Goal: Information Seeking & Learning: Learn about a topic

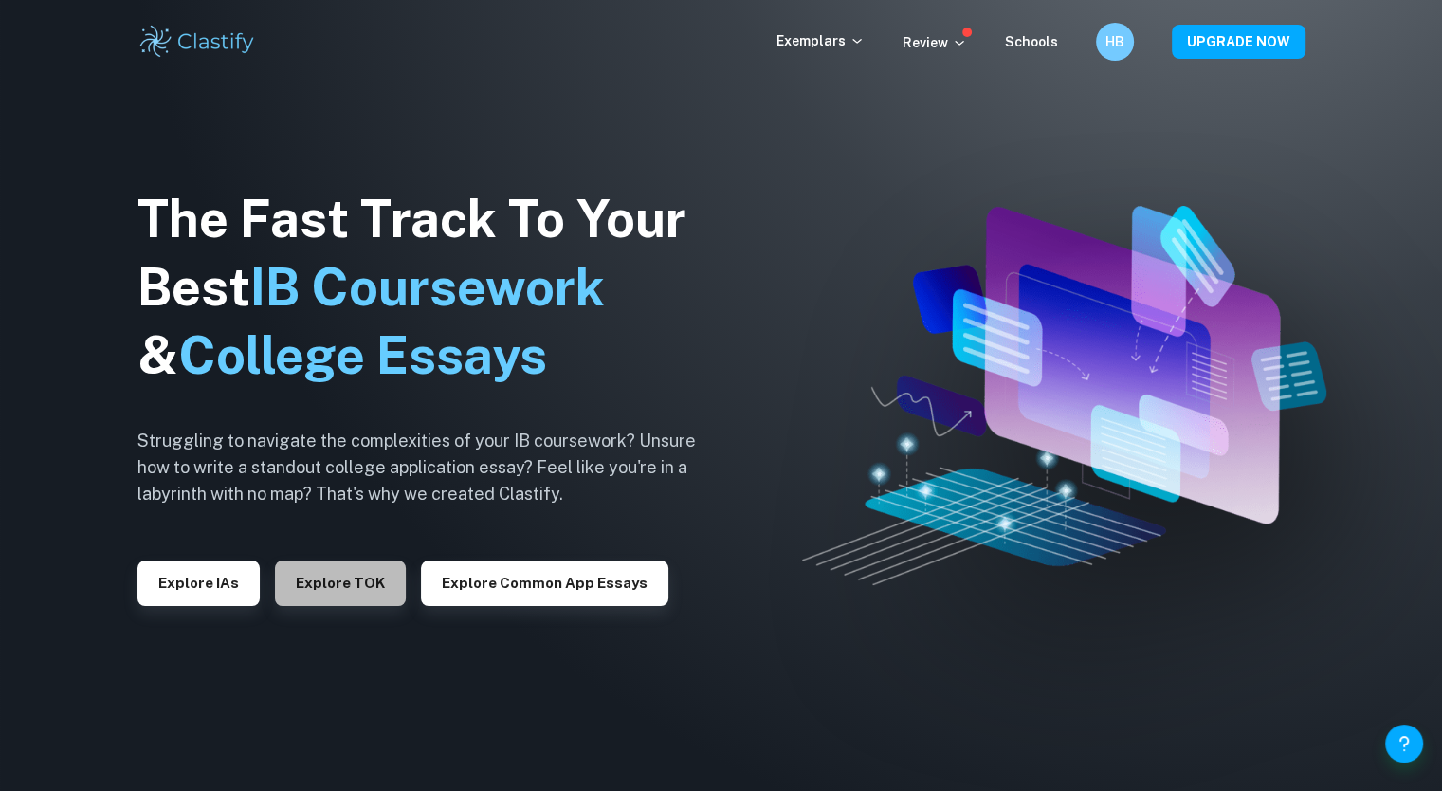
click at [356, 581] on button "Explore TOK" at bounding box center [340, 582] width 131 height 45
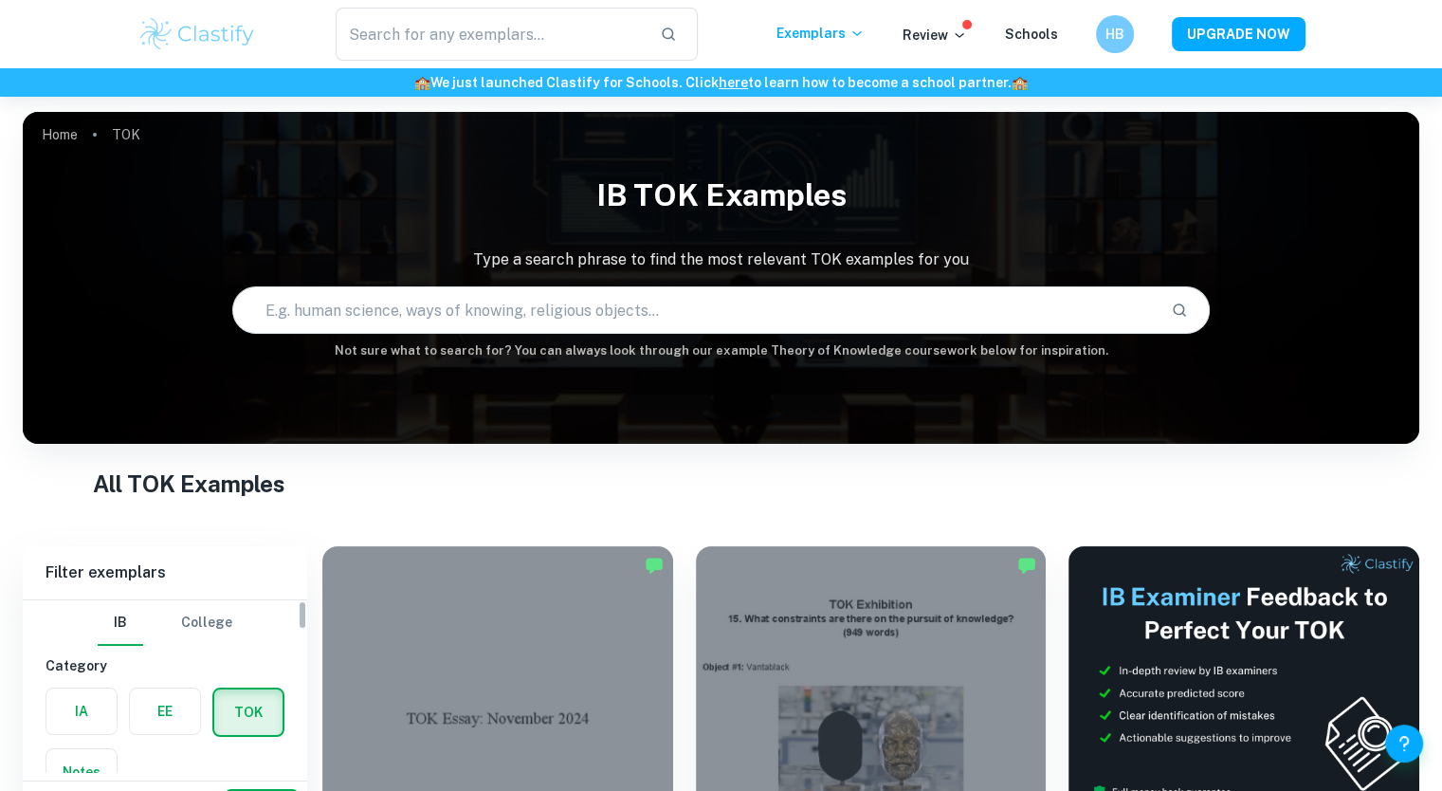
click at [188, 689] on label "button" at bounding box center [165, 710] width 70 height 45
click at [0, 0] on input "radio" at bounding box center [0, 0] width 0 height 0
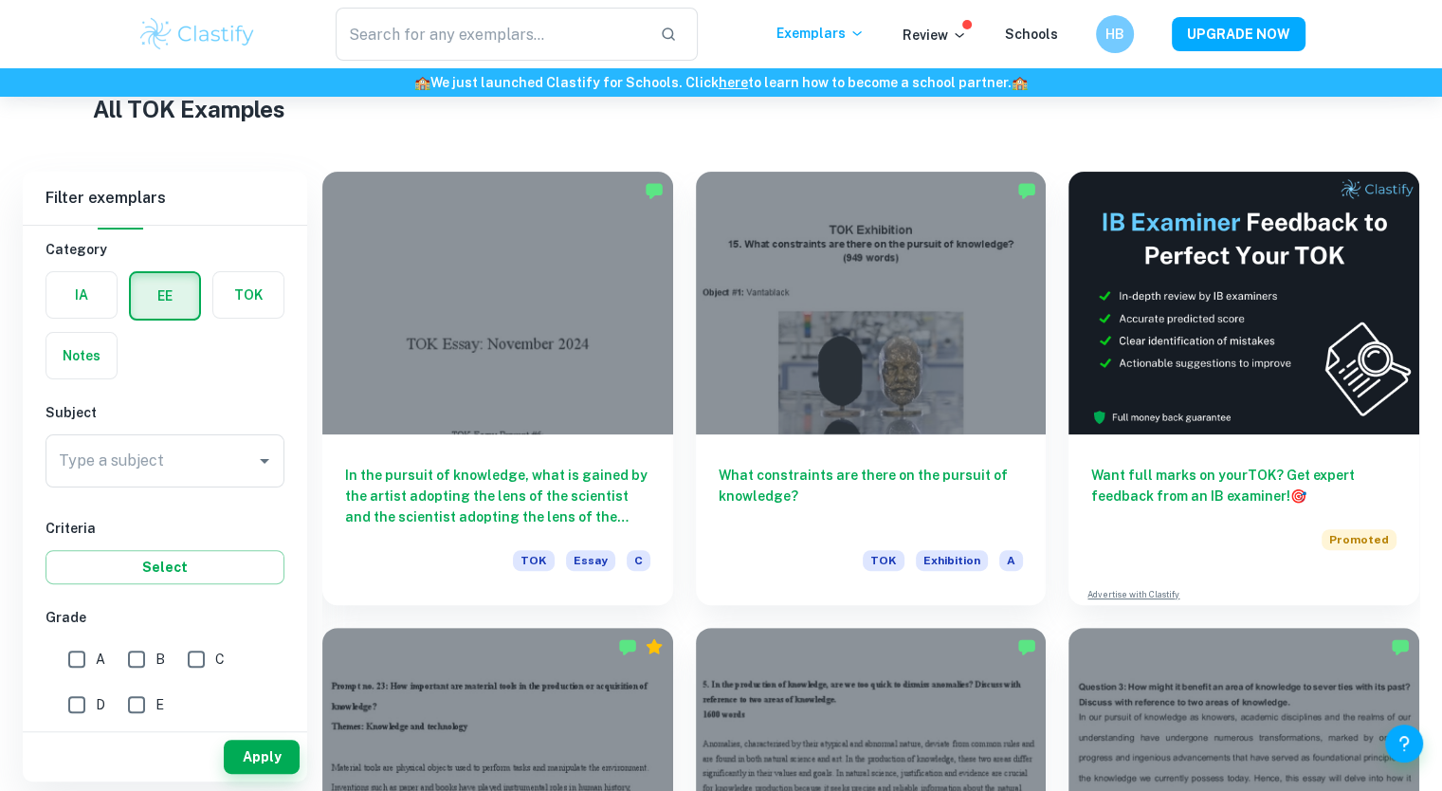
scroll to position [389, 0]
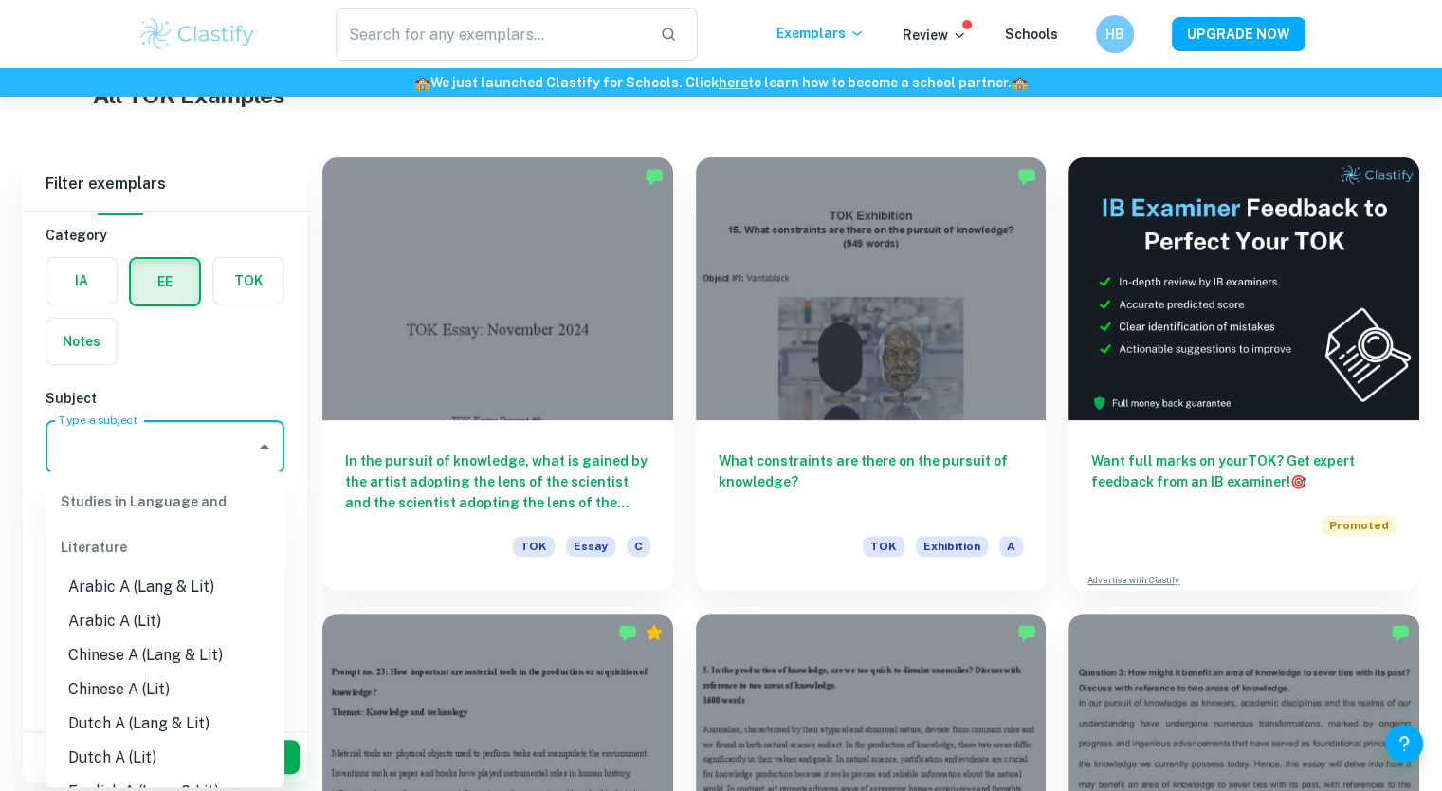
click at [236, 437] on input "Type a subject" at bounding box center [150, 446] width 193 height 36
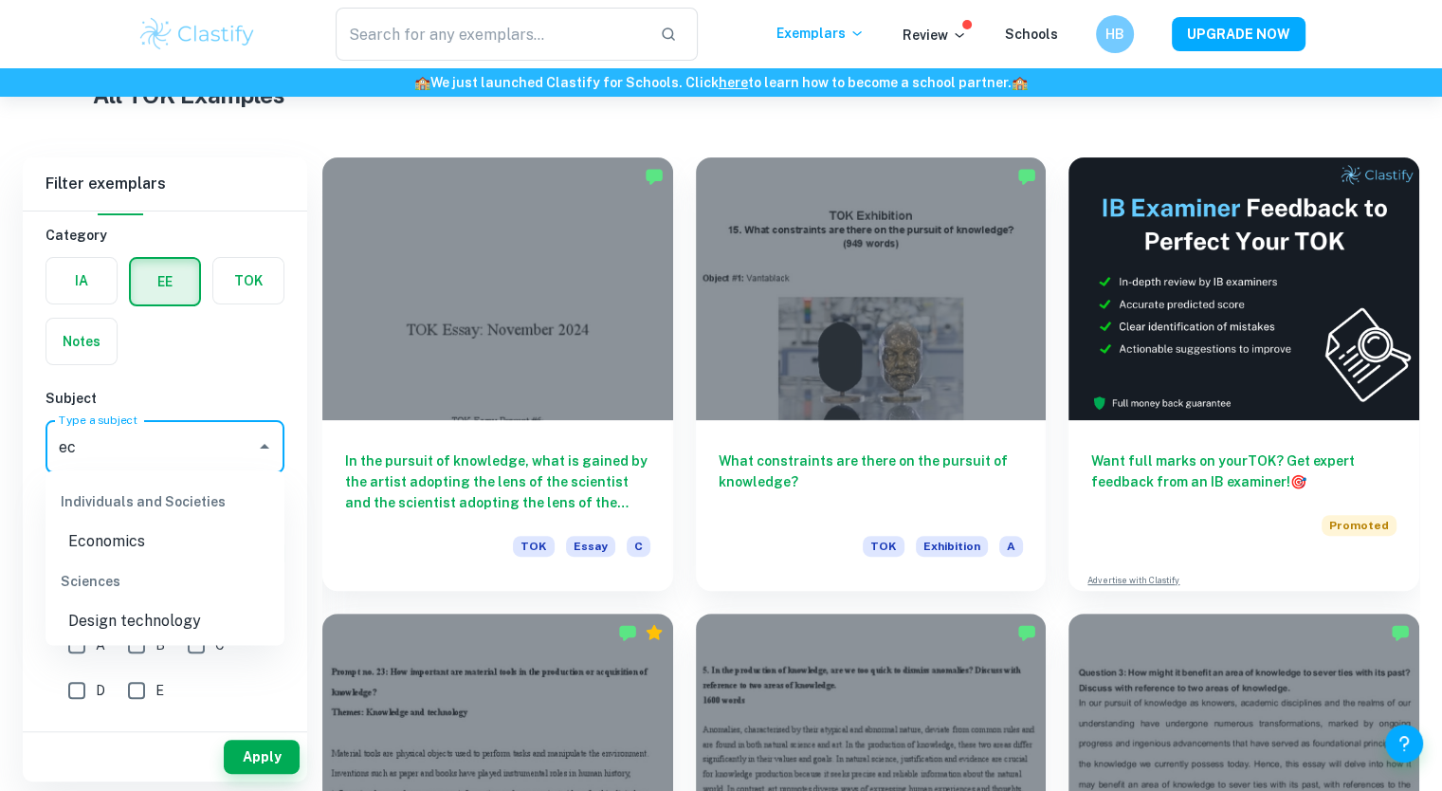
click at [140, 551] on li "Economics" at bounding box center [164, 540] width 239 height 34
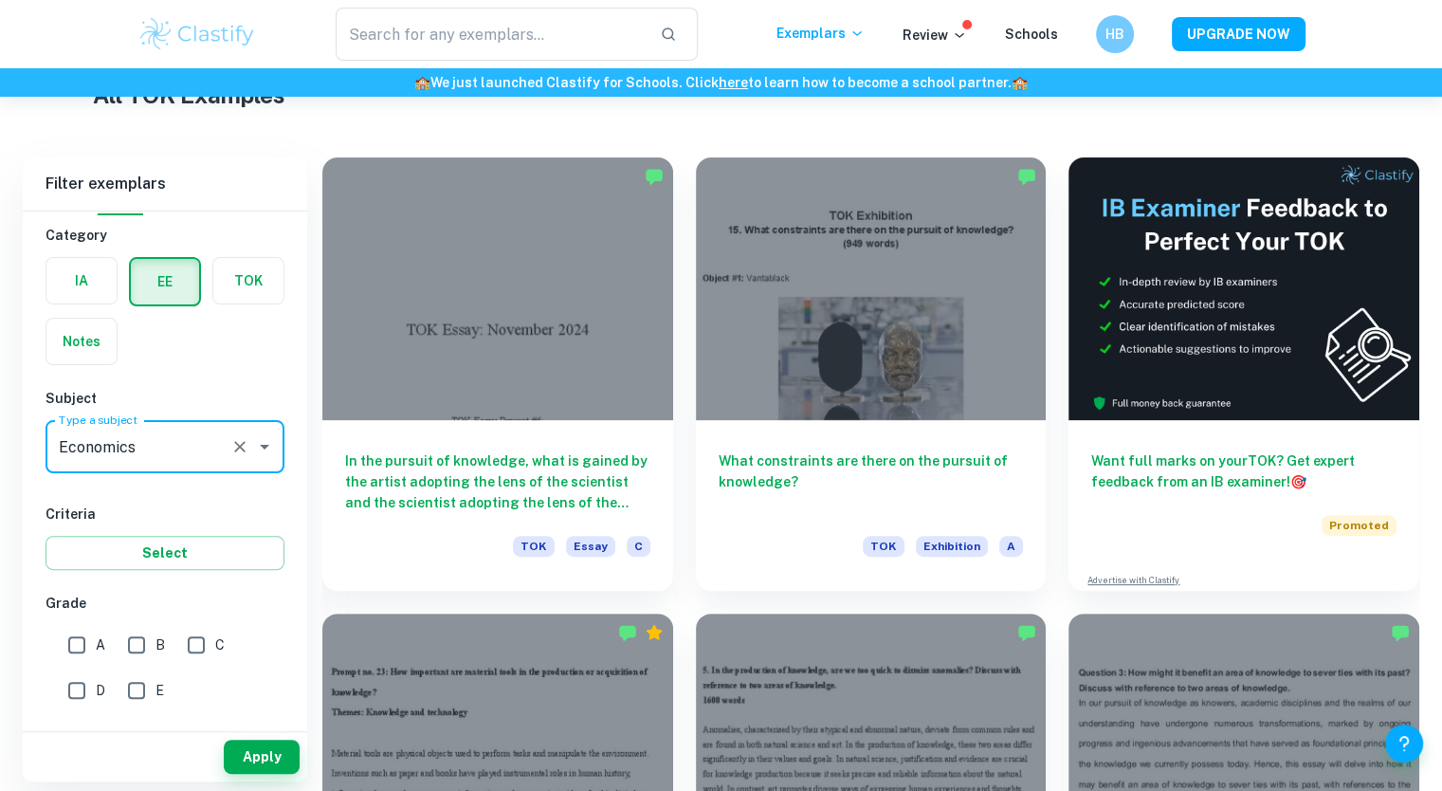
type input "Economics"
click at [265, 764] on button "Apply" at bounding box center [262, 756] width 76 height 34
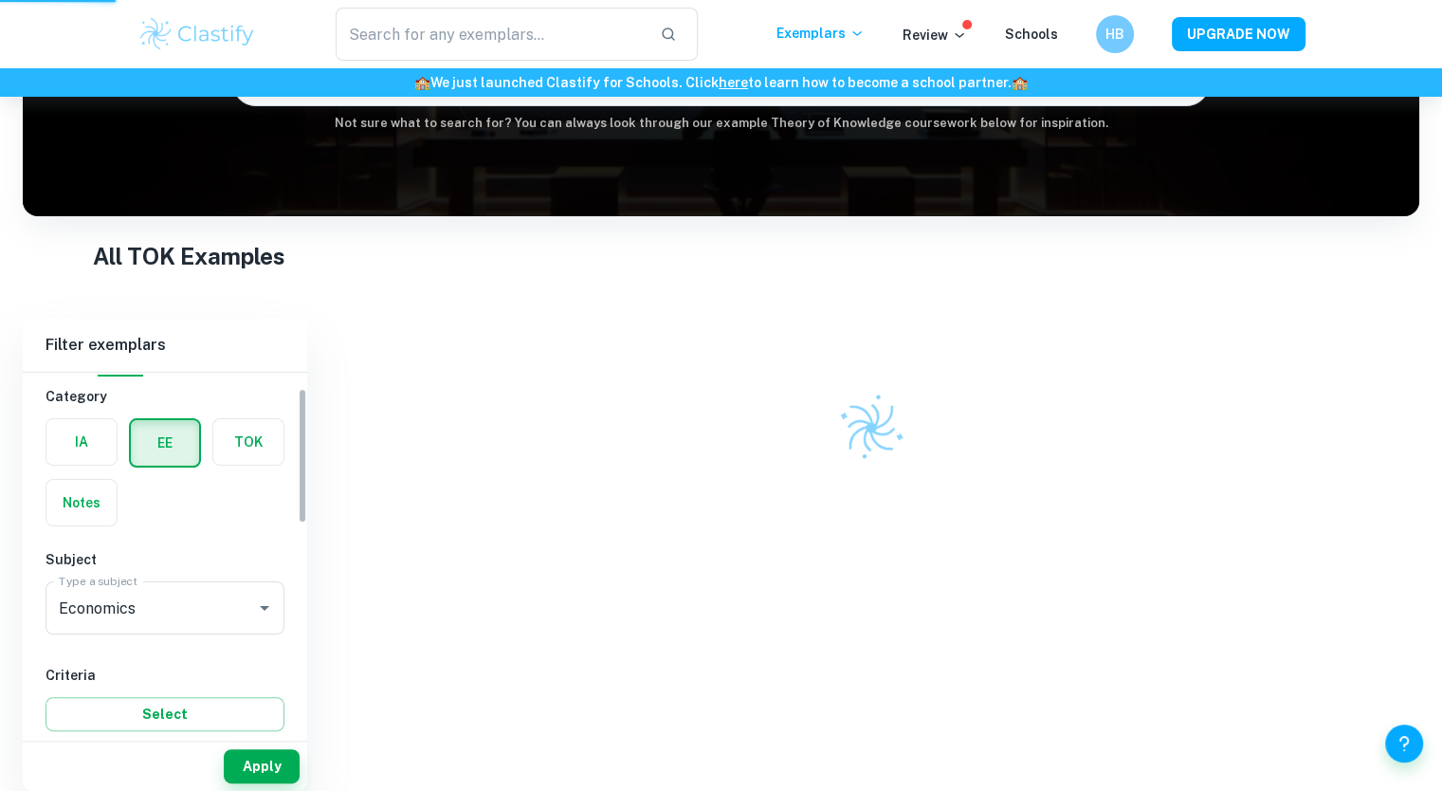
scroll to position [227, 0]
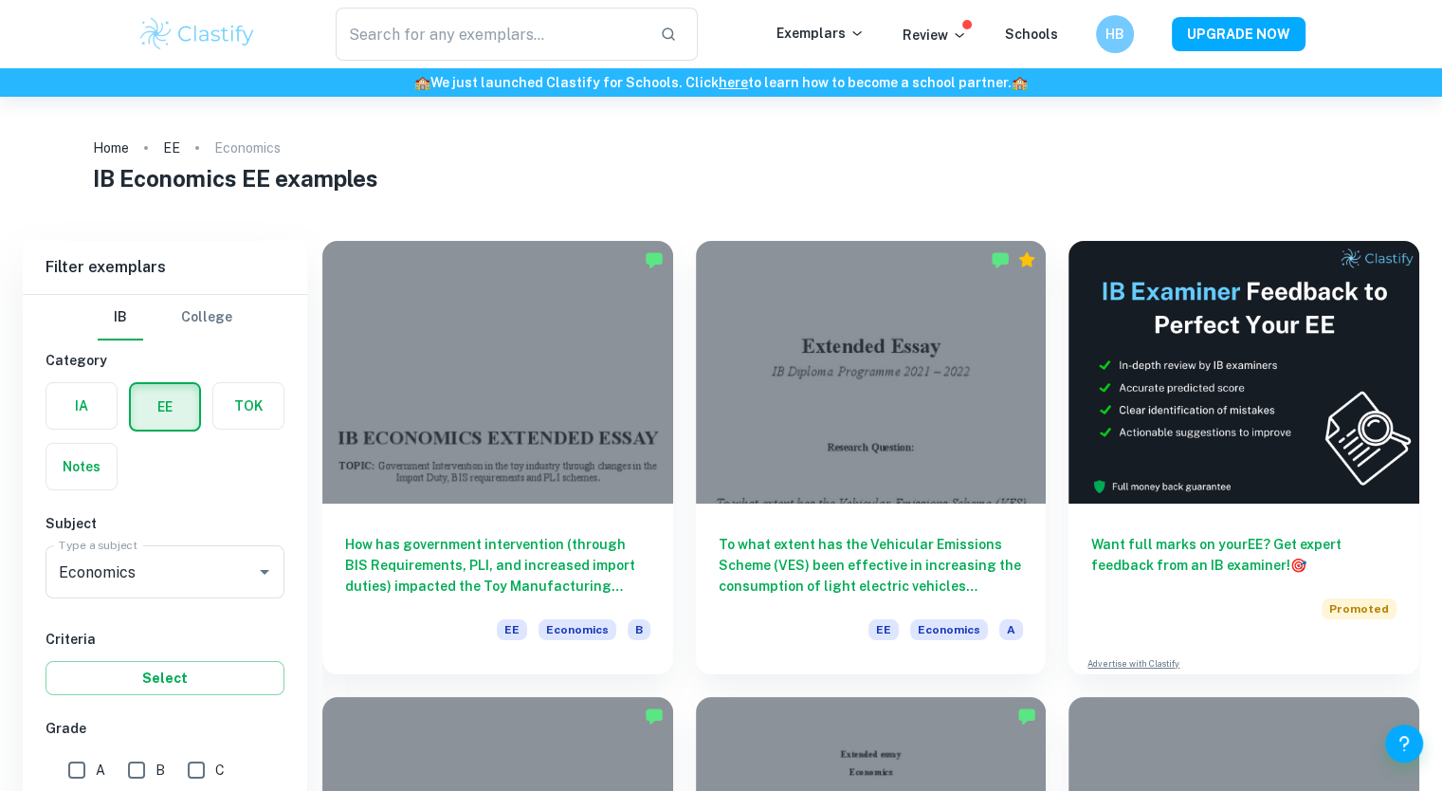
scroll to position [129, 0]
